Goal: Task Accomplishment & Management: Complete application form

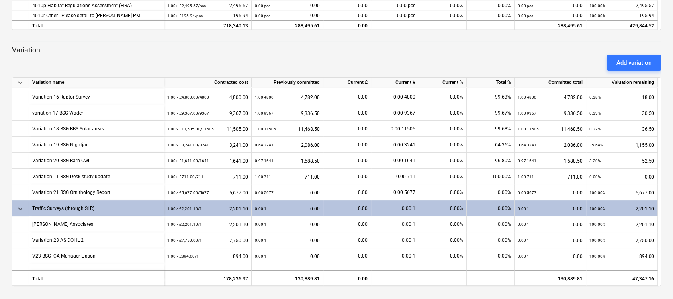
scroll to position [279, 0]
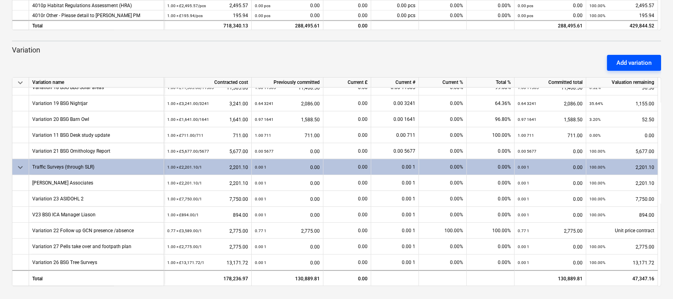
click at [621, 64] on div "Add variation" at bounding box center [633, 63] width 35 height 10
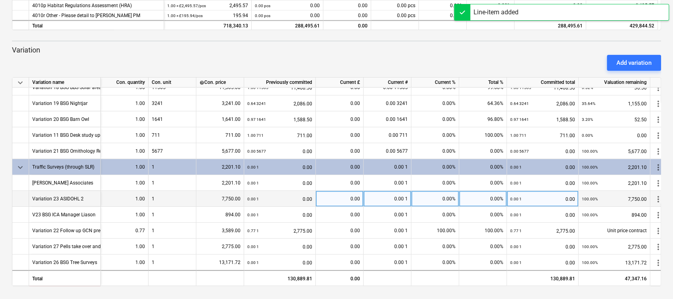
drag, startPoint x: 621, startPoint y: 64, endPoint x: 500, endPoint y: 204, distance: 185.2
click at [500, 204] on div "keyboard_arrow_down Line-item Contracted cost Previously committed Current £ Cu…" at bounding box center [336, 54] width 649 height 466
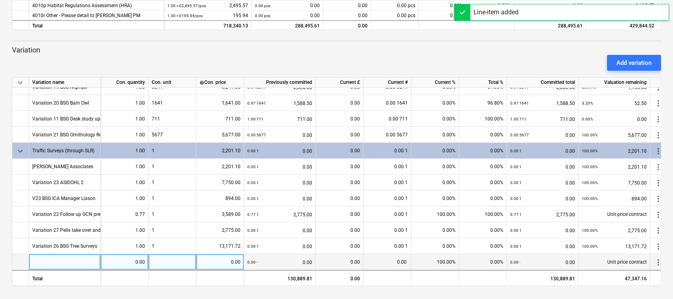
click at [86, 255] on div at bounding box center [65, 262] width 72 height 16
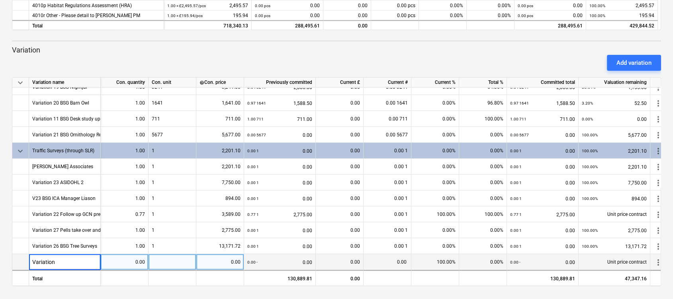
type input "Variation"
click at [608, 256] on div "Unit price contract" at bounding box center [614, 262] width 72 height 16
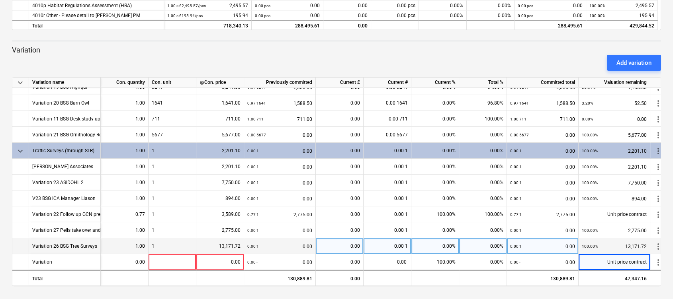
scroll to position [297, 9]
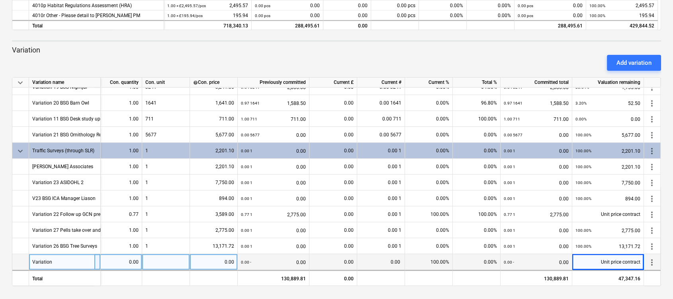
click at [651, 258] on span "more_vert" at bounding box center [652, 263] width 10 height 10
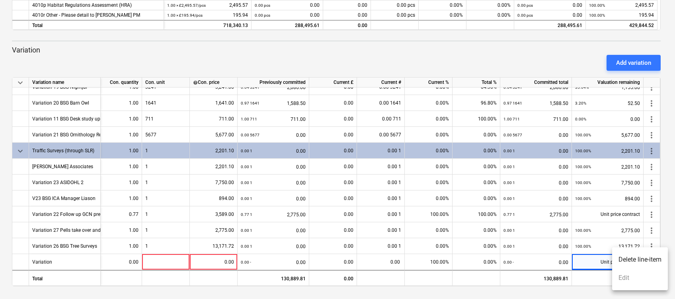
click at [584, 260] on div at bounding box center [337, 149] width 675 height 299
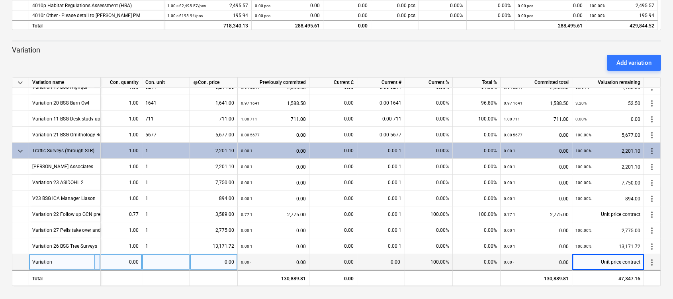
click at [599, 258] on div "Unit price contract" at bounding box center [608, 262] width 72 height 16
click at [174, 261] on div at bounding box center [166, 262] width 48 height 16
type input "1"
click at [204, 261] on div "0.00" at bounding box center [213, 262] width 41 height 16
type input "28205"
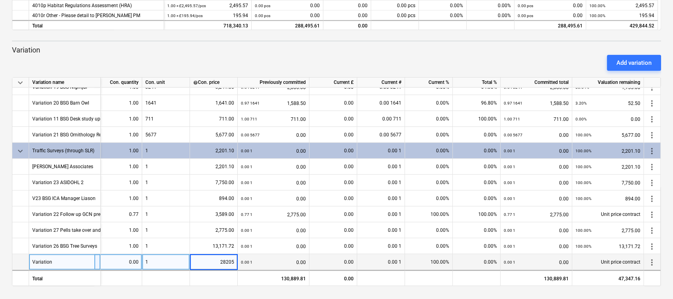
click at [390, 256] on div "0.00 1" at bounding box center [381, 262] width 48 height 16
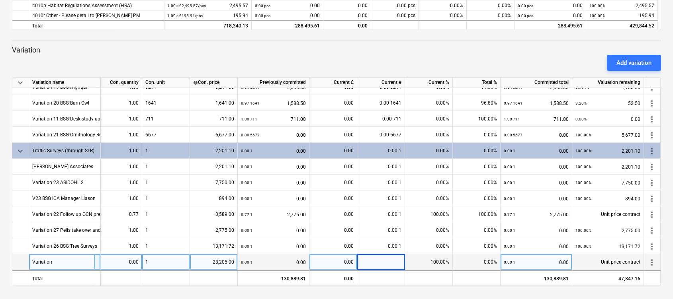
click at [333, 258] on div "0.00" at bounding box center [333, 262] width 41 height 16
click at [604, 258] on div "Unit price contract" at bounding box center [608, 262] width 72 height 16
drag, startPoint x: 604, startPoint y: 258, endPoint x: 598, endPoint y: 258, distance: 6.0
click at [598, 258] on div "Unit price contract" at bounding box center [608, 262] width 72 height 16
click at [134, 261] on div "0.00" at bounding box center [118, 262] width 41 height 16
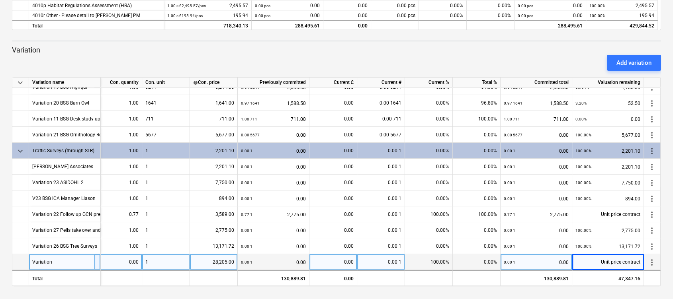
scroll to position [297, 0]
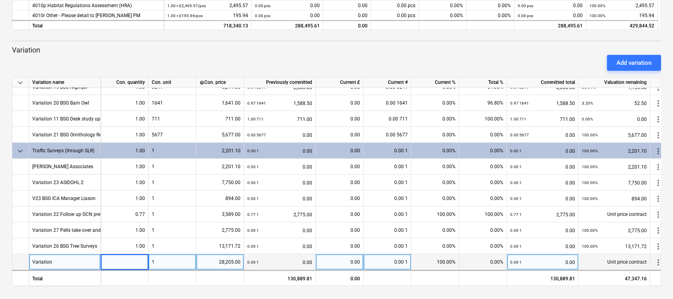
type input "1"
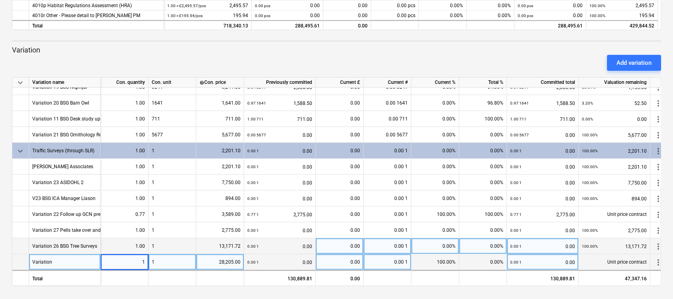
click at [162, 244] on div "1" at bounding box center [172, 246] width 48 height 16
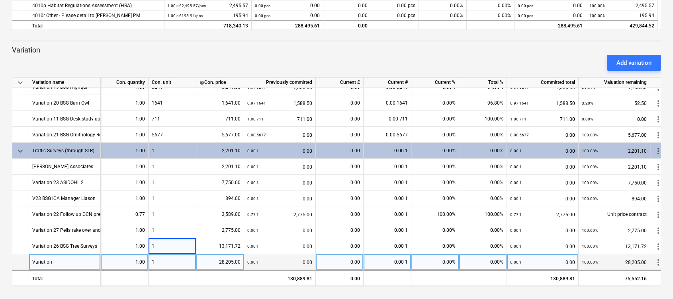
click at [56, 261] on div "Variation" at bounding box center [65, 262] width 72 height 16
click at [56, 261] on input "Variation" at bounding box center [64, 262] width 71 height 16
type input "Variation 28 Pells Transport"
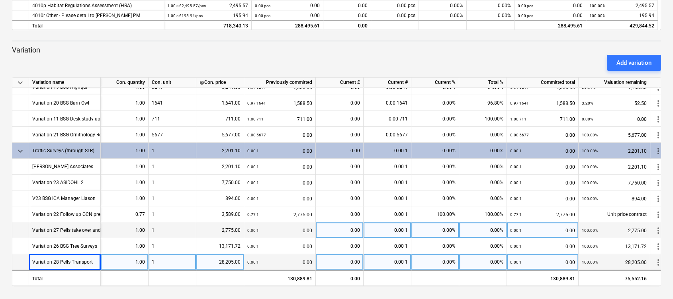
click at [62, 226] on div "Variation 27 Pells take over and footpath plan" at bounding box center [81, 231] width 99 height 16
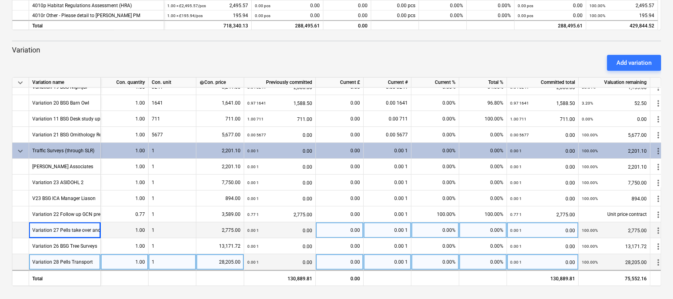
click at [62, 226] on div "Variation 27 Pells take over and footpath plan" at bounding box center [81, 231] width 99 height 16
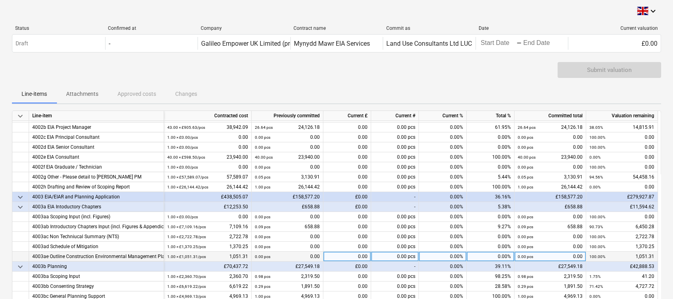
scroll to position [37, 0]
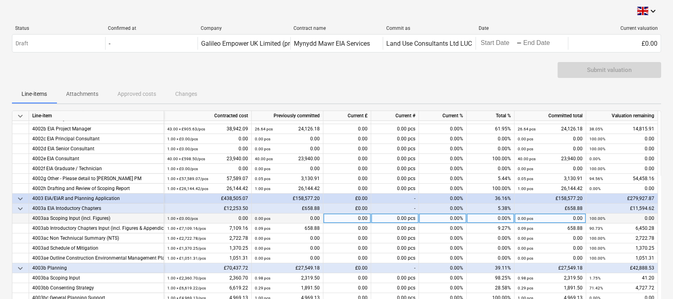
click at [216, 216] on div "1.00 × £0.00 / pcs 0.00" at bounding box center [207, 219] width 81 height 10
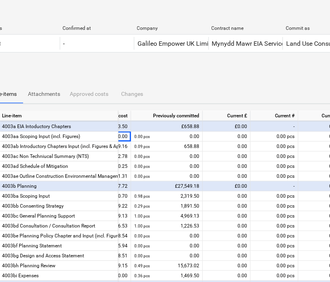
scroll to position [0, 75]
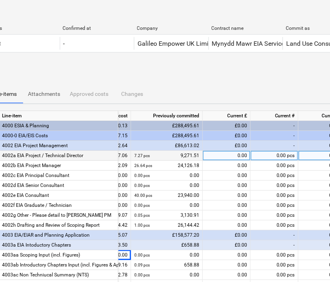
click at [242, 156] on div "0.00" at bounding box center [227, 156] width 48 height 10
click at [226, 152] on div "0.00" at bounding box center [227, 156] width 48 height 10
type input "425.25"
type input "2912.73"
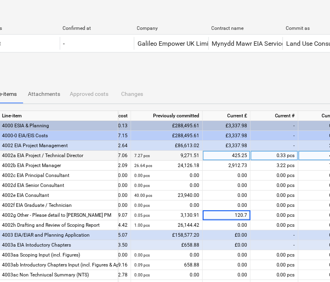
type input "120.75"
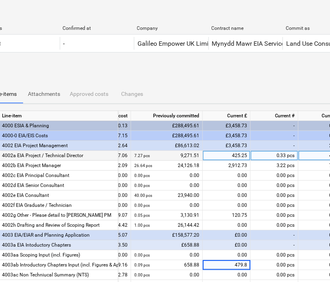
type input "479.85"
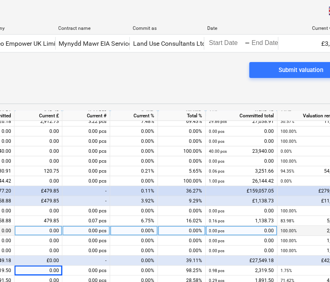
scroll to position [0, 180]
type input "41.20"
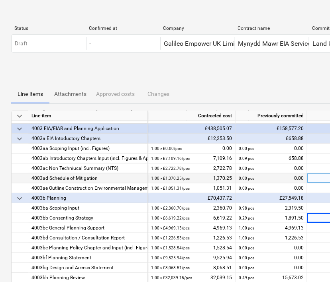
scroll to position [109, 0]
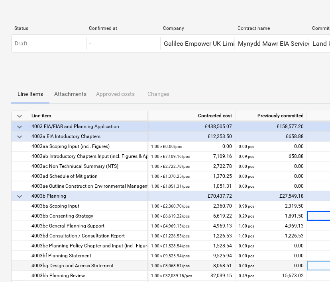
click at [317, 264] on div "0.00" at bounding box center [331, 266] width 48 height 10
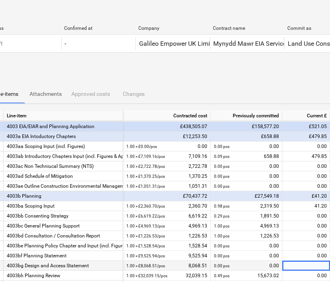
scroll to position [109, 64]
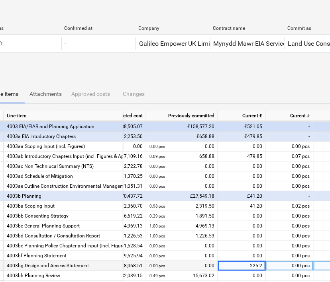
type input "225.23"
type input "2360.69"
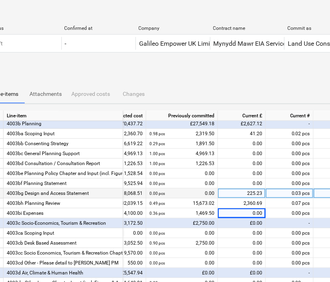
scroll to position [183, 64]
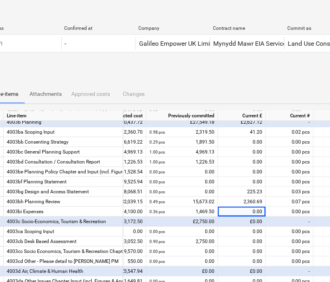
click at [246, 223] on div "£0.00" at bounding box center [242, 222] width 48 height 10
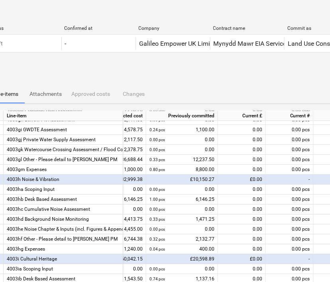
scroll to position [611, 64]
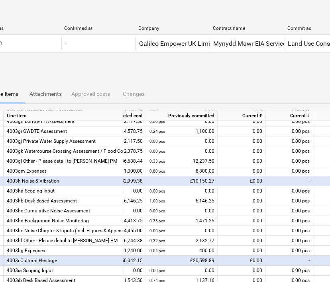
click at [246, 223] on div "0.00" at bounding box center [242, 221] width 48 height 10
type input "2942.50"
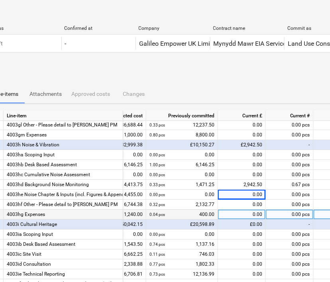
scroll to position [648, 64]
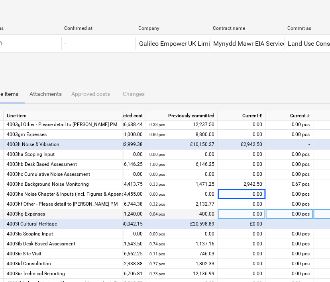
click at [240, 246] on div "0.00" at bounding box center [242, 244] width 48 height 10
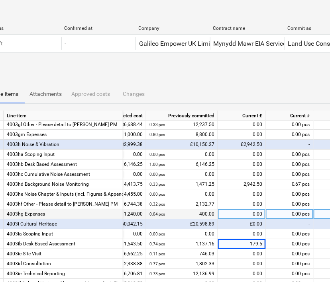
type input "179.55"
type input "6"
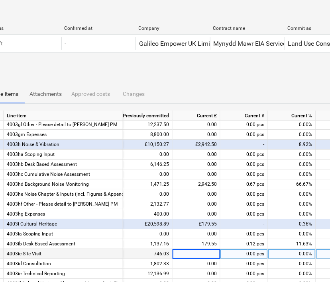
scroll to position [0, 3]
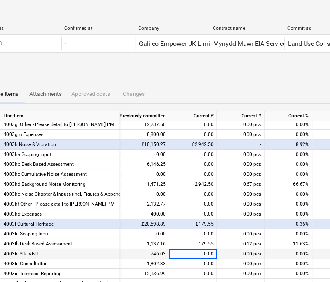
click at [275, 252] on div "0.00%" at bounding box center [289, 254] width 48 height 10
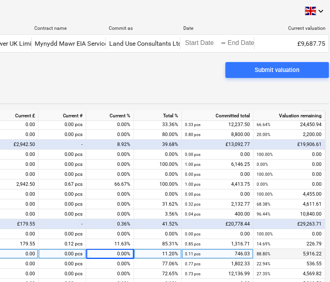
scroll to position [0, 215]
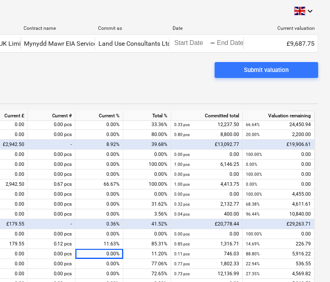
click at [323, 186] on div "keyboard_arrow_down Status Confirmed at Company Contract name Commit as Date Cu…" at bounding box center [57, 283] width 545 height 566
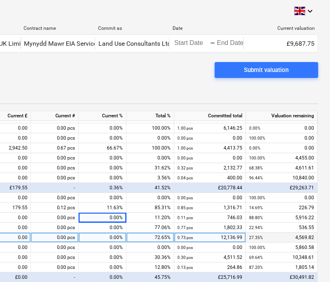
scroll to position [0, 3]
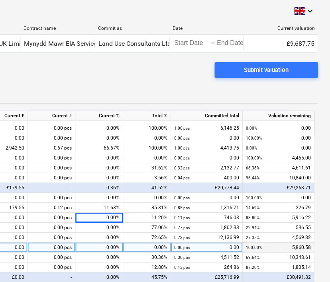
click at [16, 250] on div "0.00" at bounding box center [4, 248] width 48 height 10
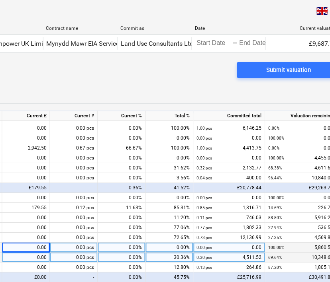
click at [30, 255] on div "0.00" at bounding box center [26, 258] width 48 height 10
type input "360.15"
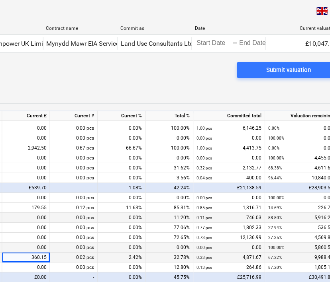
click at [34, 218] on div "0.00" at bounding box center [26, 218] width 48 height 10
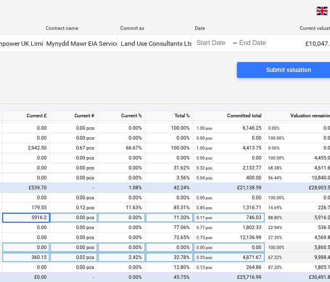
type input "5916.22"
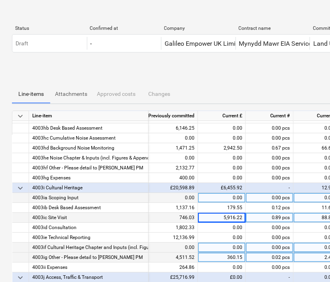
scroll to position [0, 3]
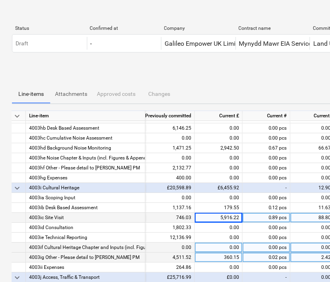
click at [232, 257] on div "360.15" at bounding box center [219, 258] width 48 height 10
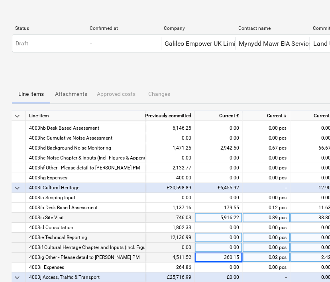
click at [225, 235] on div "0.00" at bounding box center [219, 238] width 48 height 10
type input "2096.85"
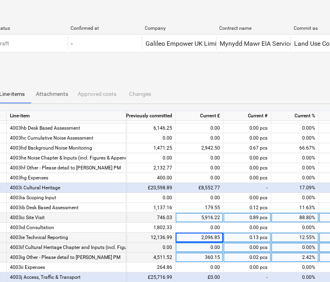
scroll to position [0, 18]
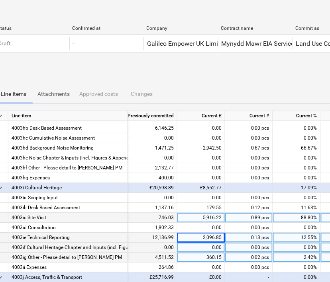
click at [198, 249] on div "0.00" at bounding box center [201, 248] width 48 height 10
type input "498.75"
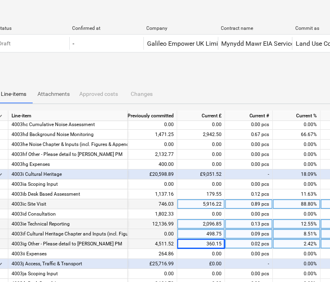
scroll to position [697, 112]
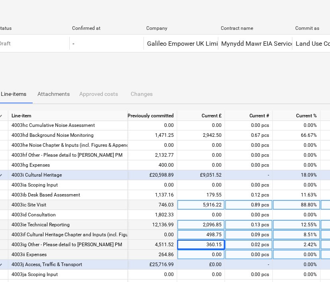
click at [199, 256] on div "0.00" at bounding box center [201, 255] width 48 height 10
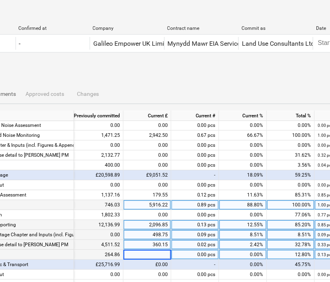
scroll to position [0, 71]
type input "1720"
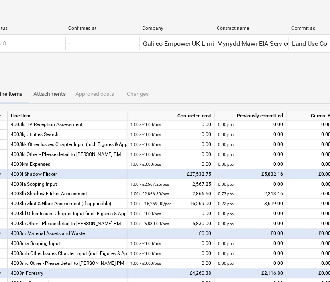
scroll to position [1037, 0]
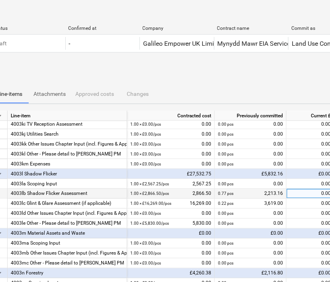
click at [299, 192] on div "0.00" at bounding box center [310, 194] width 48 height 10
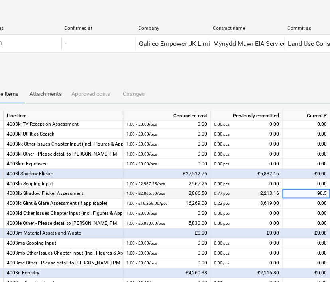
type input "90.57"
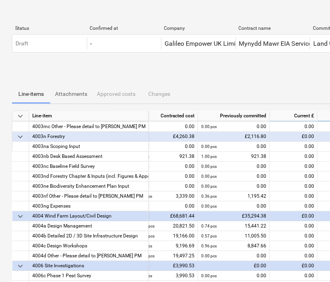
scroll to position [1180, 38]
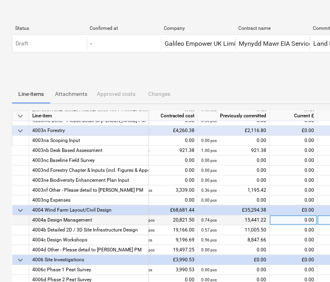
click at [294, 223] on div "0.00" at bounding box center [294, 220] width 48 height 10
type input "2437.59"
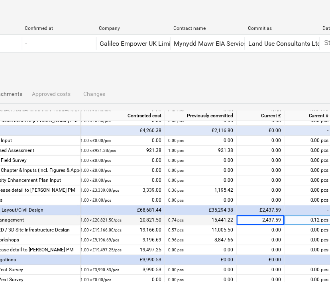
scroll to position [1180, 0]
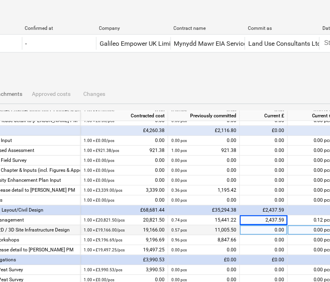
click at [282, 231] on div "0.00" at bounding box center [264, 230] width 48 height 10
type input "3850"
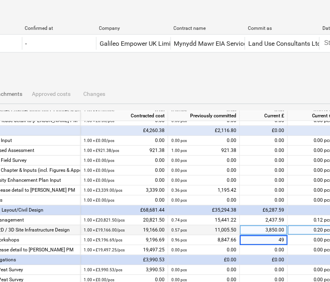
type input "4"
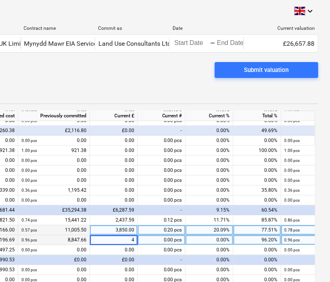
scroll to position [0, 0]
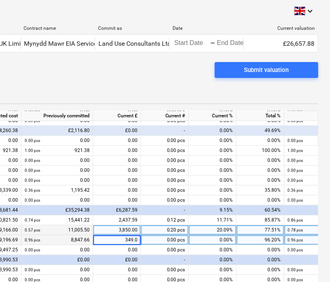
type input "349.03"
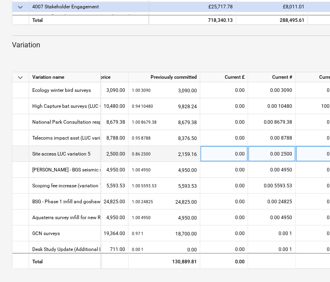
scroll to position [0, 120]
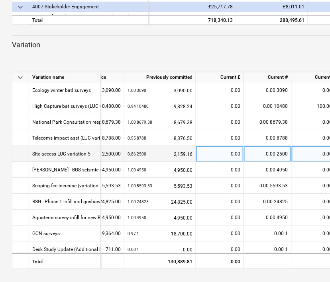
click at [234, 153] on div "0.00" at bounding box center [219, 154] width 41 height 16
type input "159.60"
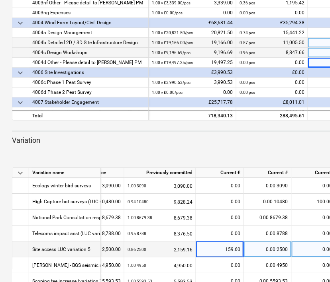
scroll to position [187, 0]
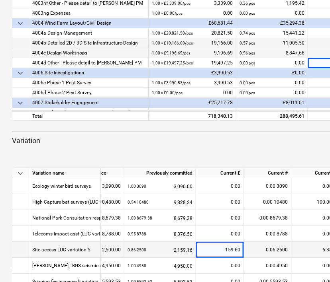
click at [264, 153] on div "Add variation" at bounding box center [272, 154] width 527 height 22
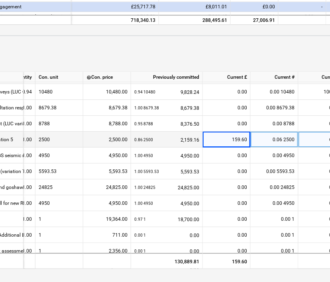
scroll to position [10, 36]
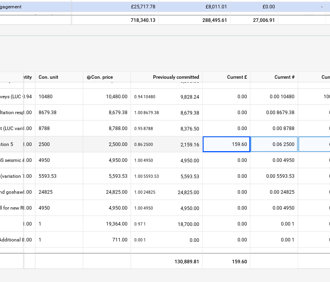
click at [256, 59] on div "Add variation" at bounding box center [195, 58] width 527 height 22
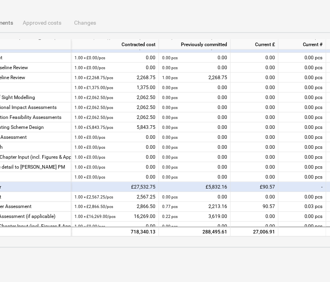
scroll to position [952, 0]
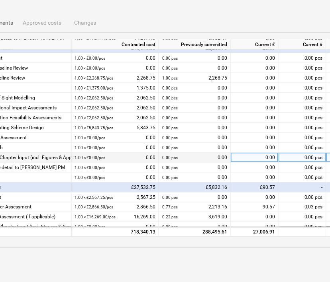
click at [260, 155] on div "0.00" at bounding box center [255, 158] width 48 height 10
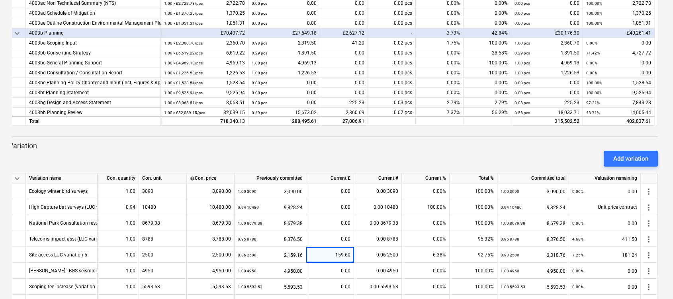
scroll to position [201, 0]
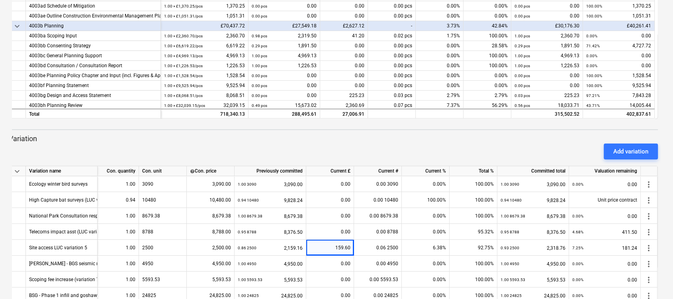
click at [549, 144] on div "Add variation" at bounding box center [333, 152] width 655 height 22
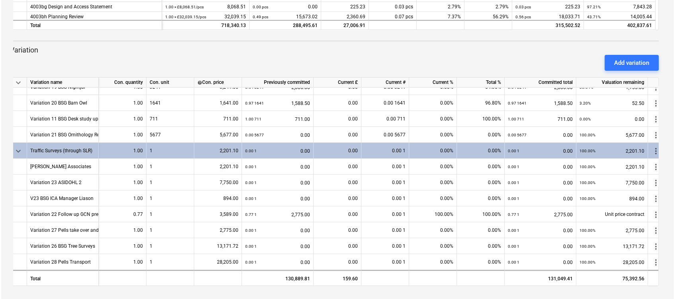
scroll to position [0, 0]
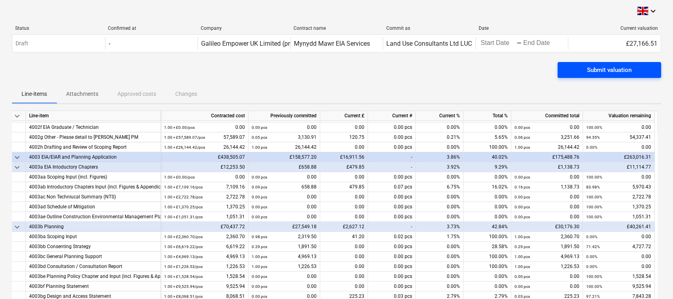
click at [586, 68] on span "Submit valuation" at bounding box center [609, 70] width 84 height 10
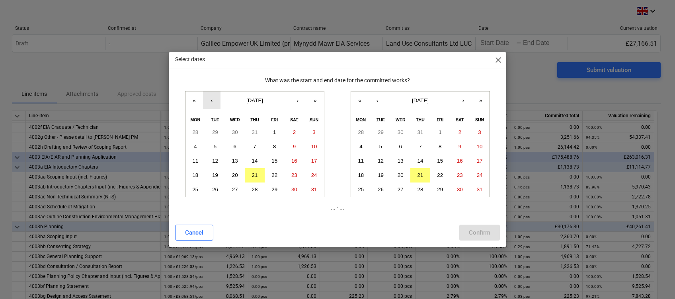
click at [210, 102] on button "‹" at bounding box center [212, 101] width 18 height 18
click at [194, 174] on abbr "21" at bounding box center [195, 175] width 6 height 6
click at [481, 160] on abbr "17" at bounding box center [480, 161] width 6 height 6
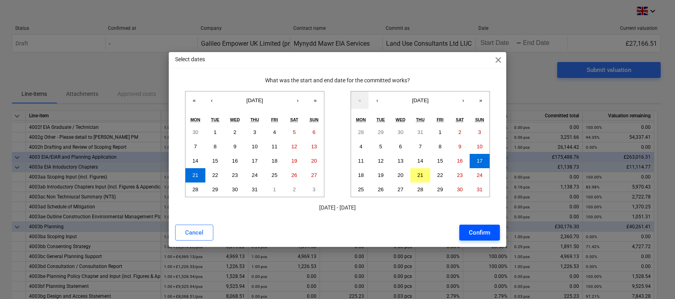
click at [481, 233] on div "Confirm" at bounding box center [479, 233] width 21 height 10
